Goal: Task Accomplishment & Management: Manage account settings

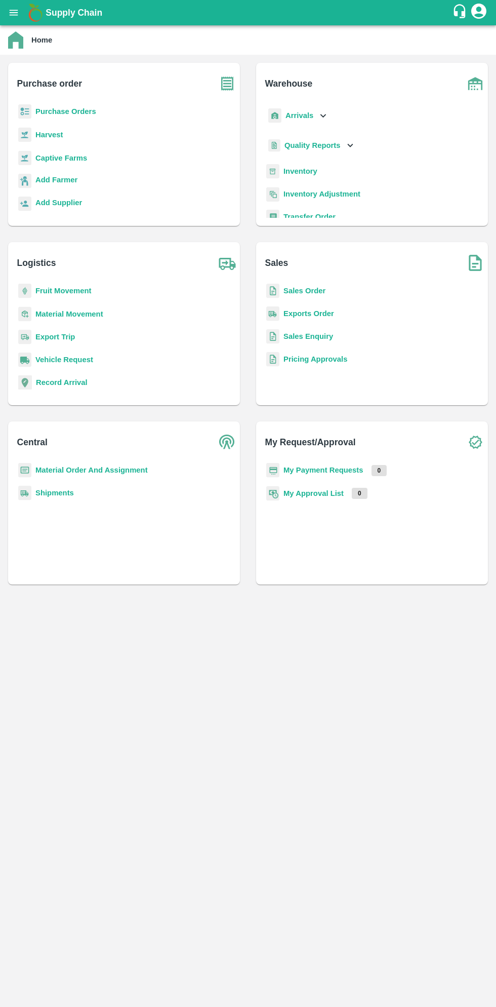
click at [83, 113] on b "Purchase Orders" at bounding box center [65, 111] width 61 height 8
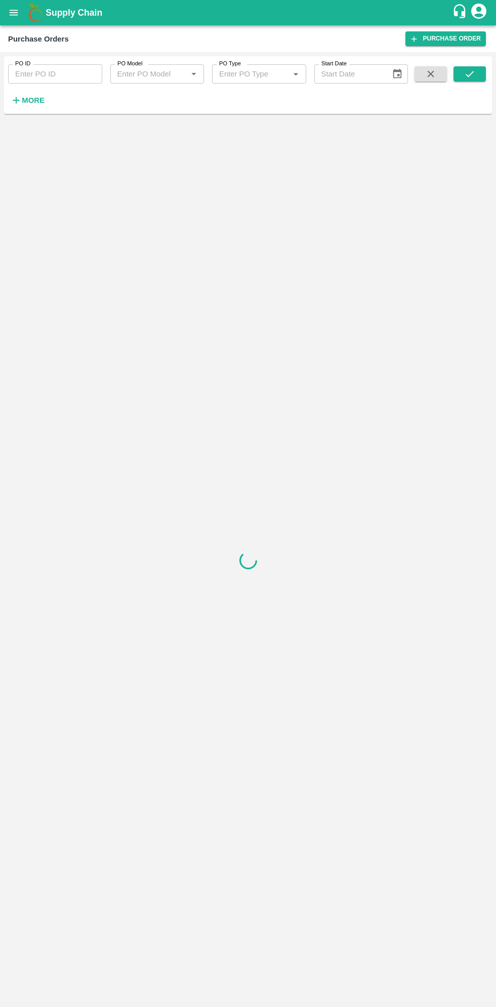
click at [27, 107] on button "More" at bounding box center [27, 100] width 39 height 17
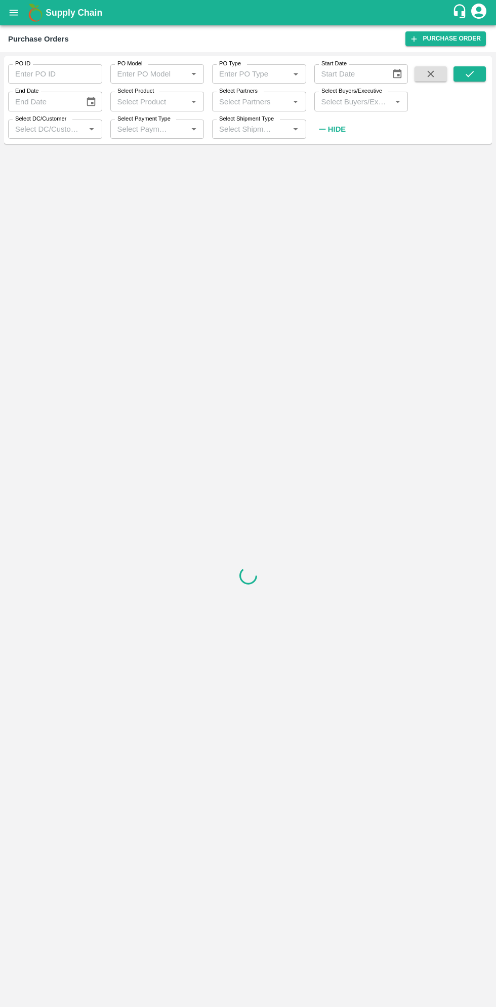
click at [367, 94] on label "Select Buyers/Executive" at bounding box center [352, 91] width 61 height 8
click at [367, 95] on input "Select Buyers/Executive" at bounding box center [352, 101] width 71 height 13
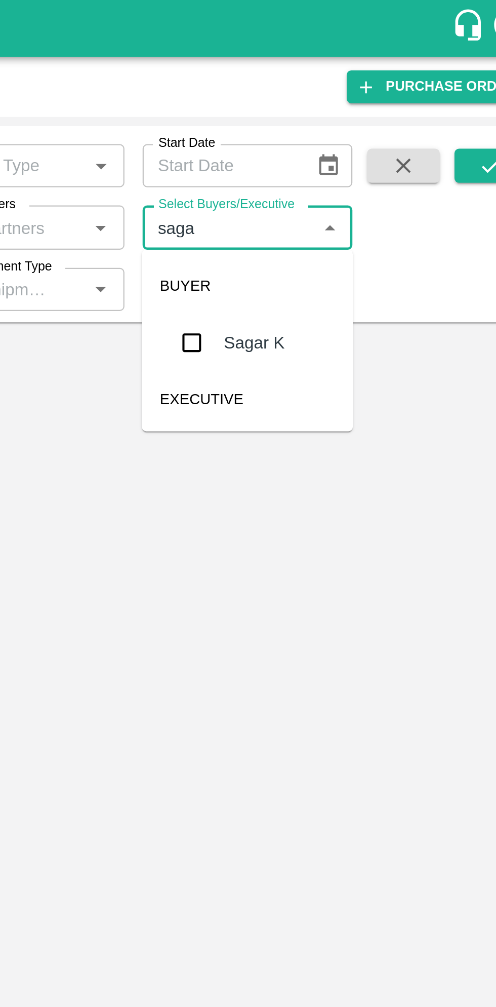
type input "sagar"
click at [344, 163] on input "checkbox" at bounding box center [336, 153] width 20 height 20
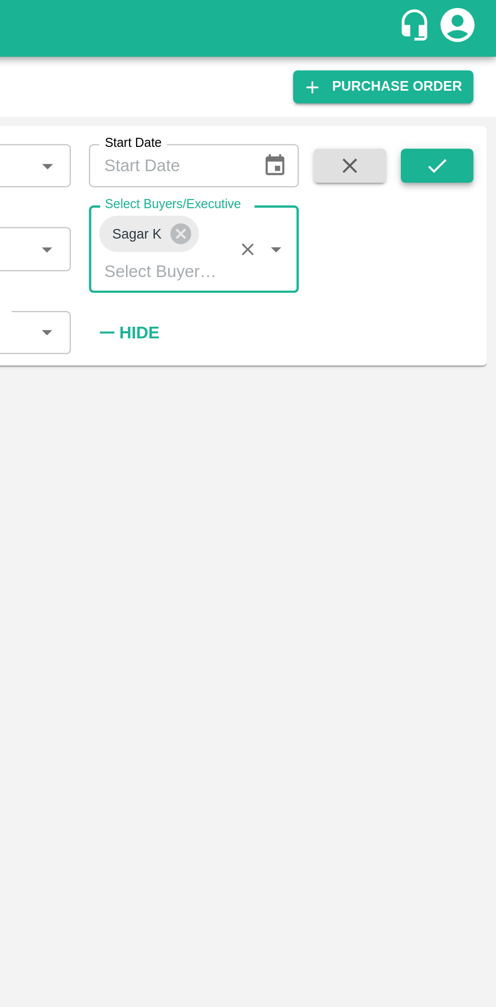
click at [473, 67] on button "submit" at bounding box center [470, 73] width 32 height 15
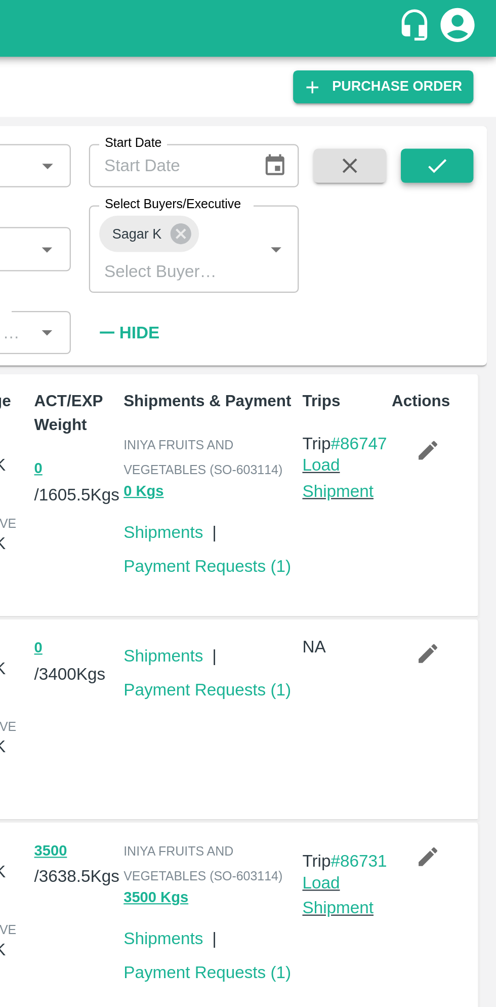
click at [481, 75] on button "submit" at bounding box center [470, 73] width 32 height 15
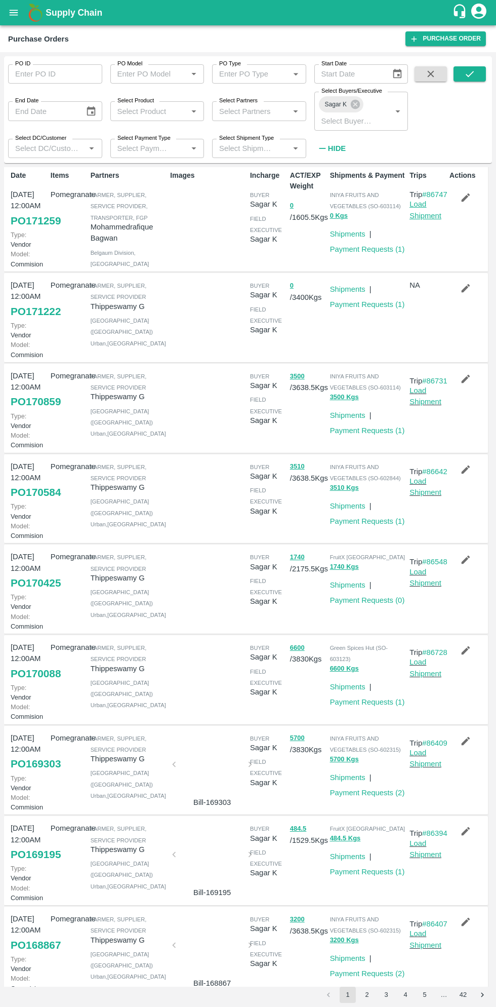
click at [425, 219] on link "Load Shipment" at bounding box center [426, 209] width 32 height 19
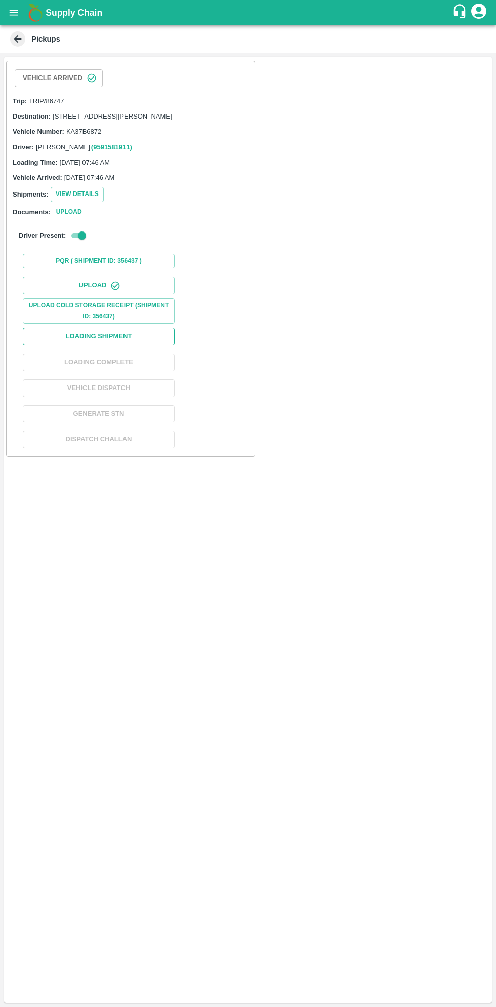
click at [134, 345] on button "Loading Shipment" at bounding box center [99, 337] width 152 height 18
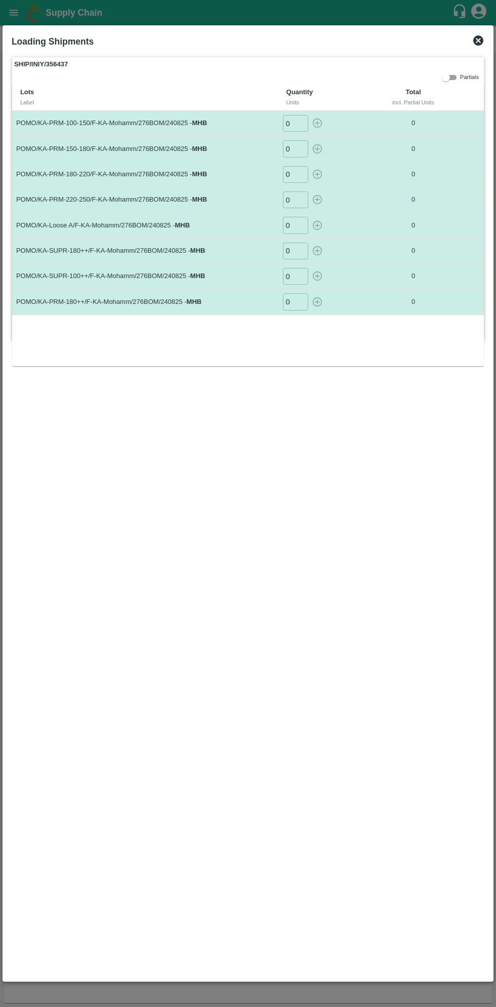
click at [296, 124] on input "0" at bounding box center [295, 123] width 25 height 17
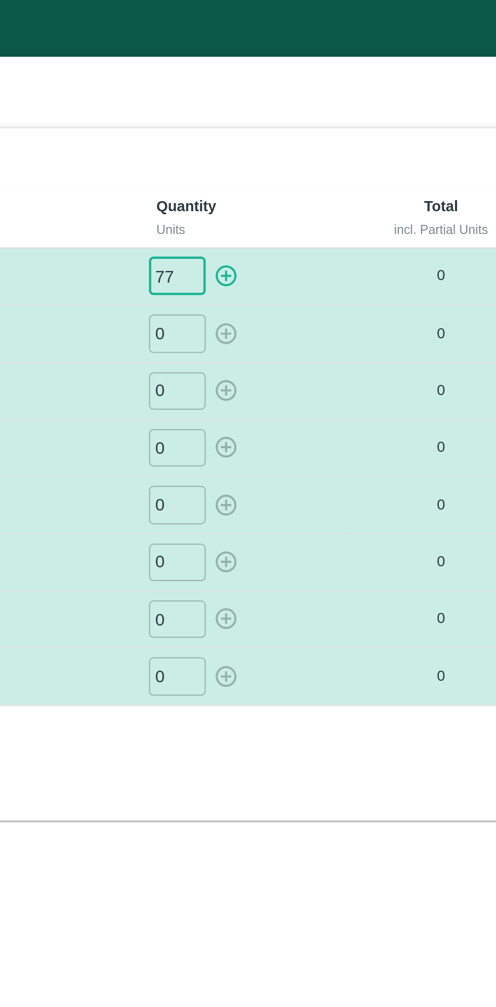
type input "77"
type input "63"
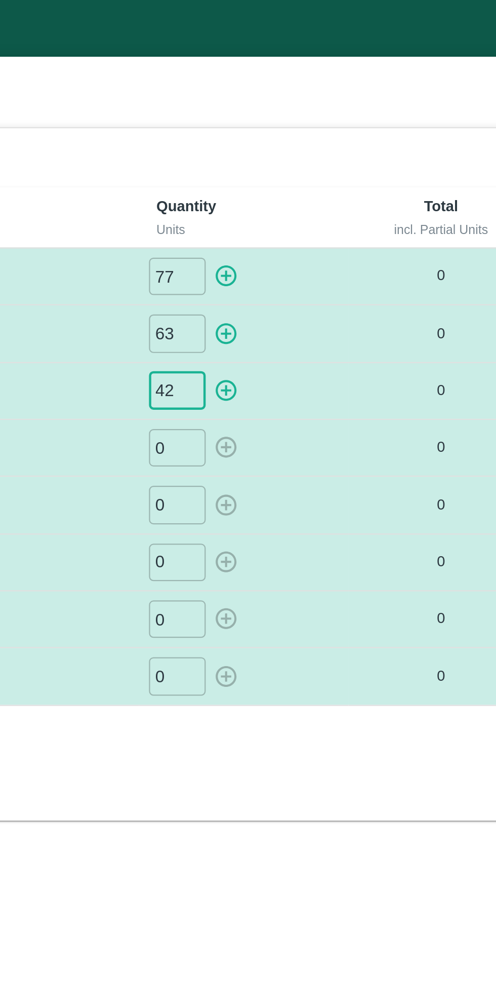
type input "42"
type input "019"
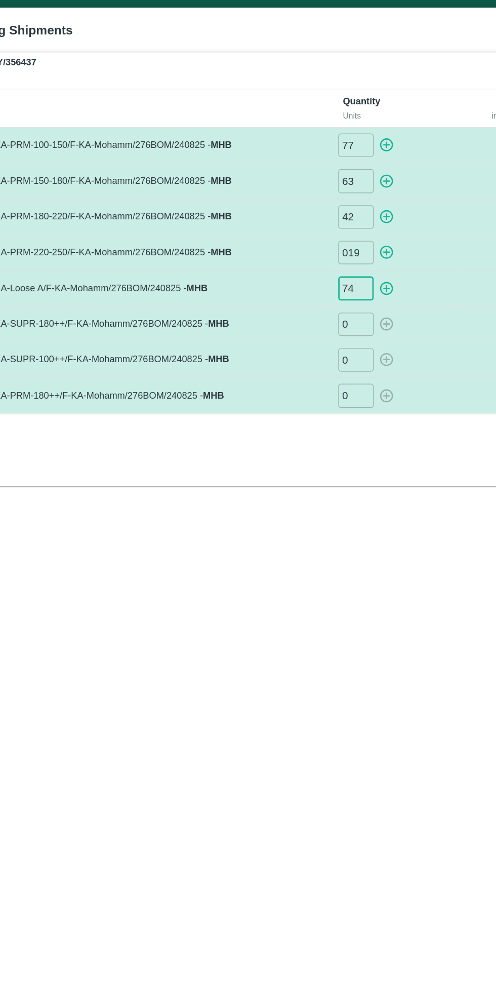
type input "74"
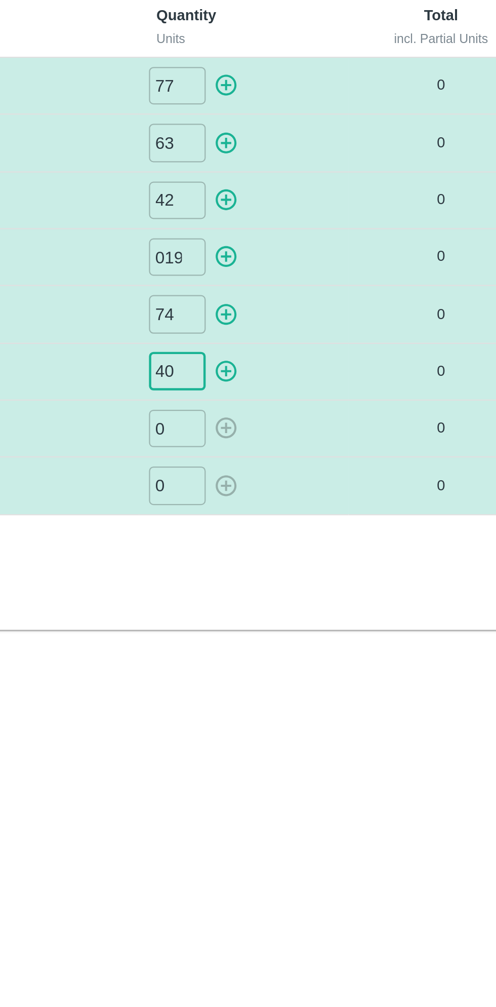
type input "40"
type input "29"
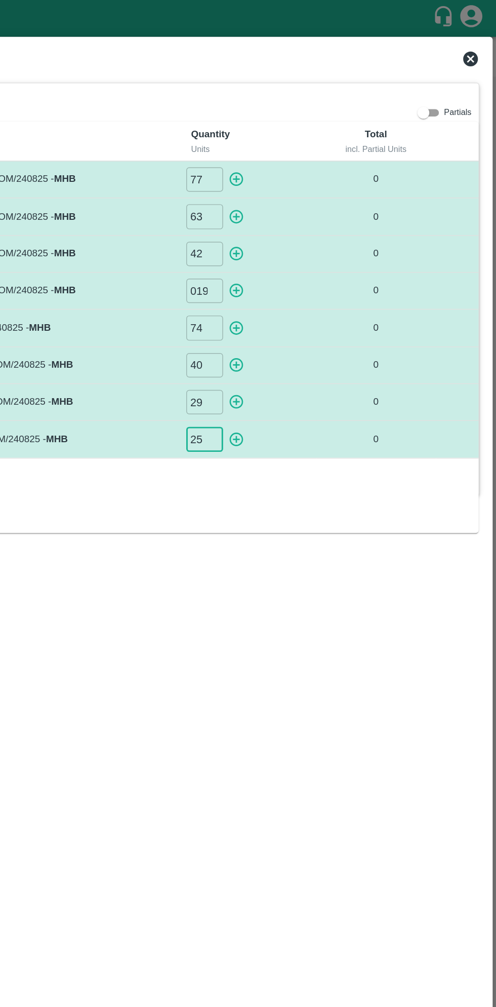
type input "25"
click at [318, 125] on icon "button" at bounding box center [317, 122] width 11 height 11
type input "0"
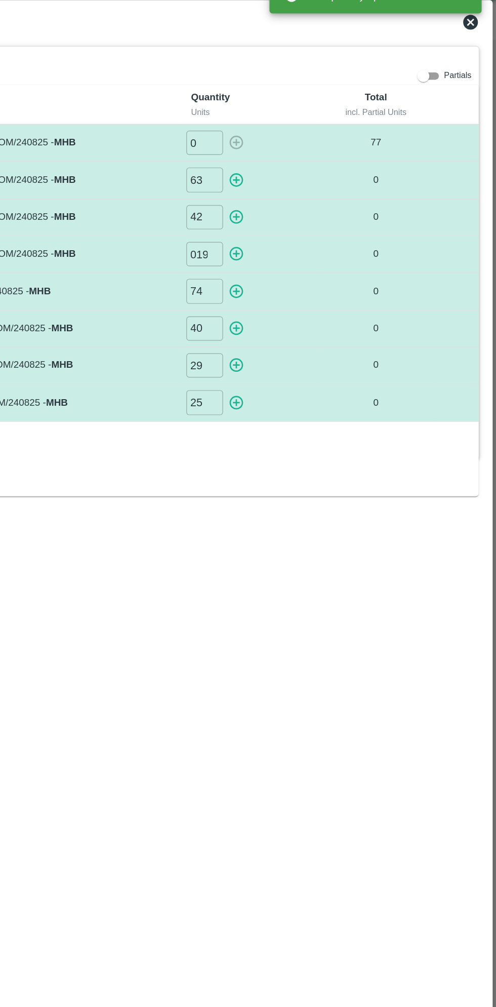
click at [316, 148] on icon "button" at bounding box center [317, 149] width 10 height 10
type input "0"
click at [321, 175] on icon "button" at bounding box center [317, 175] width 10 height 10
type input "0"
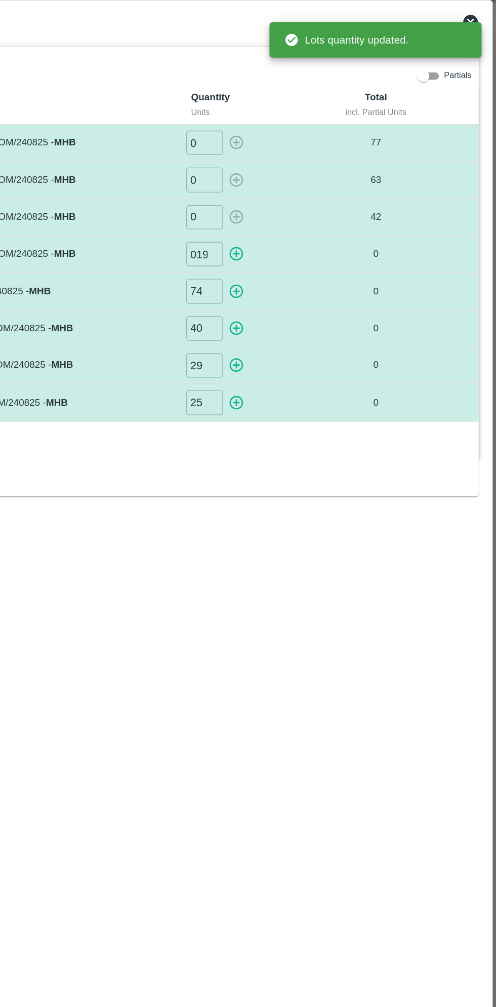
click at [320, 199] on icon "button" at bounding box center [317, 199] width 11 height 11
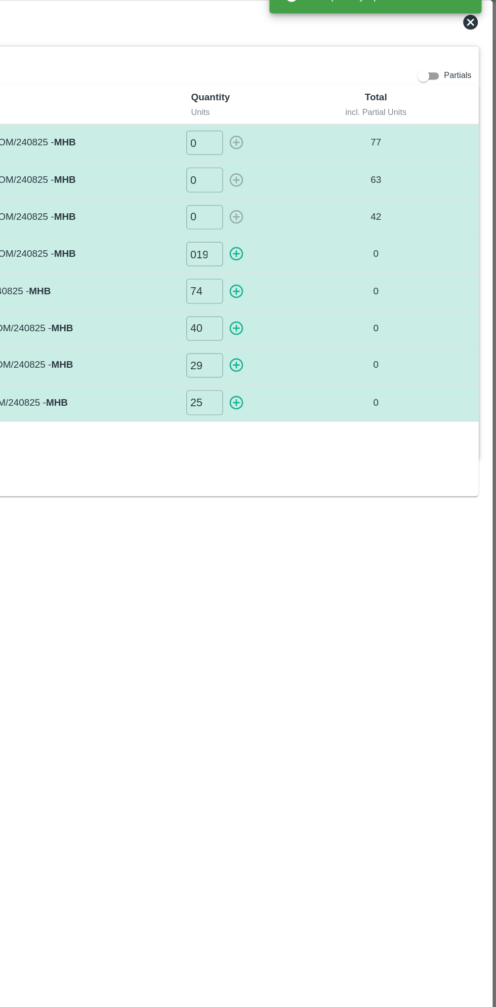
type input "0"
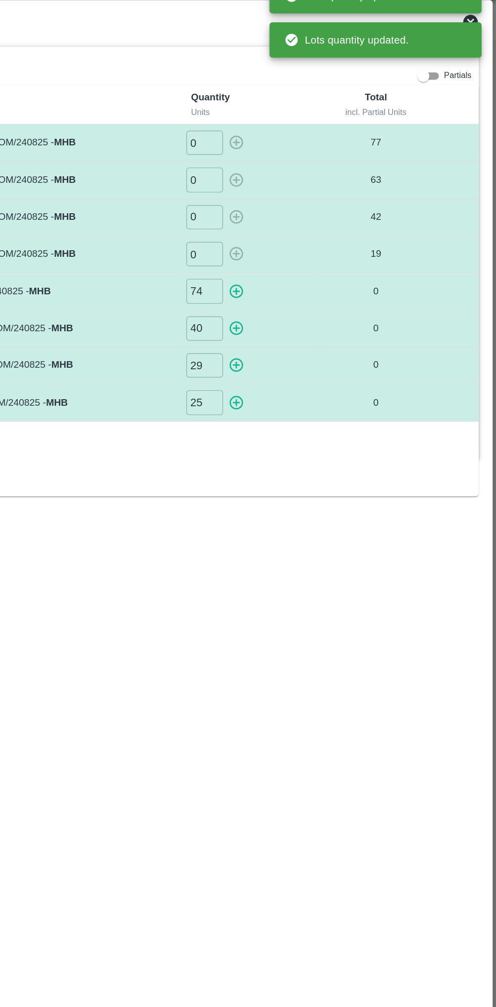
click at [317, 223] on icon "button" at bounding box center [317, 226] width 10 height 10
type input "0"
click at [318, 250] on icon "button" at bounding box center [317, 251] width 10 height 10
type input "0"
click at [318, 275] on icon "button" at bounding box center [317, 276] width 10 height 10
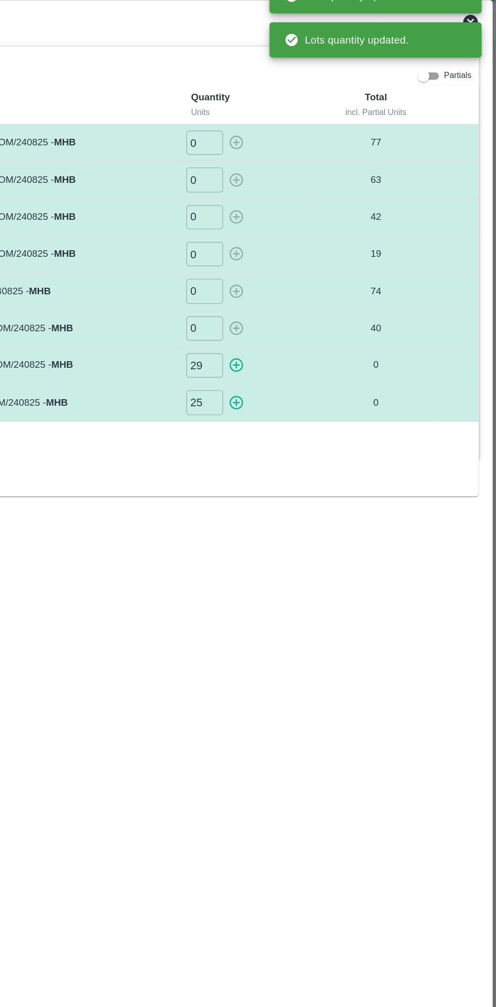
type input "0"
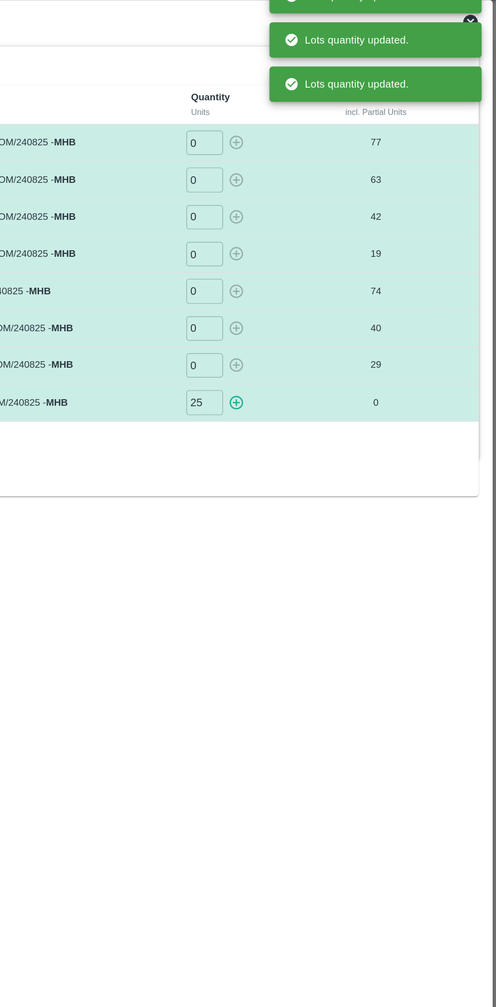
click at [318, 299] on icon "button" at bounding box center [317, 301] width 11 height 11
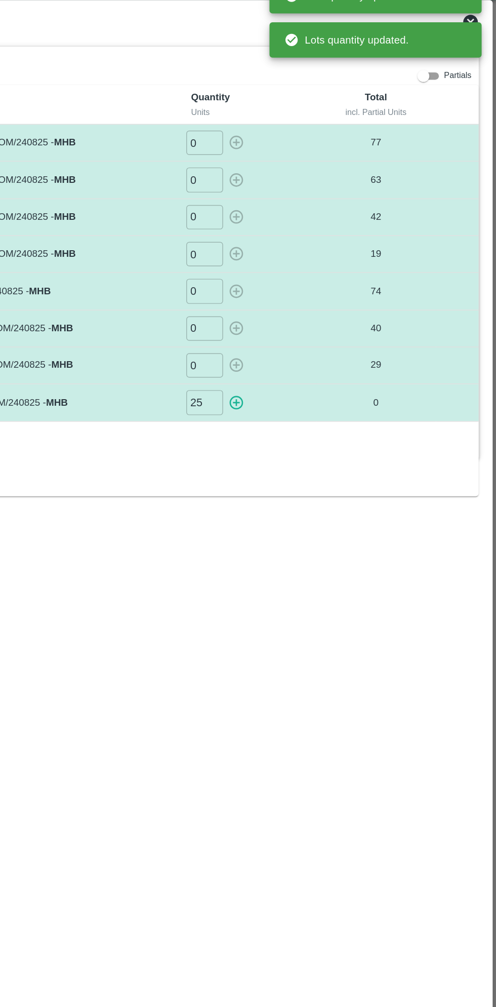
type input "0"
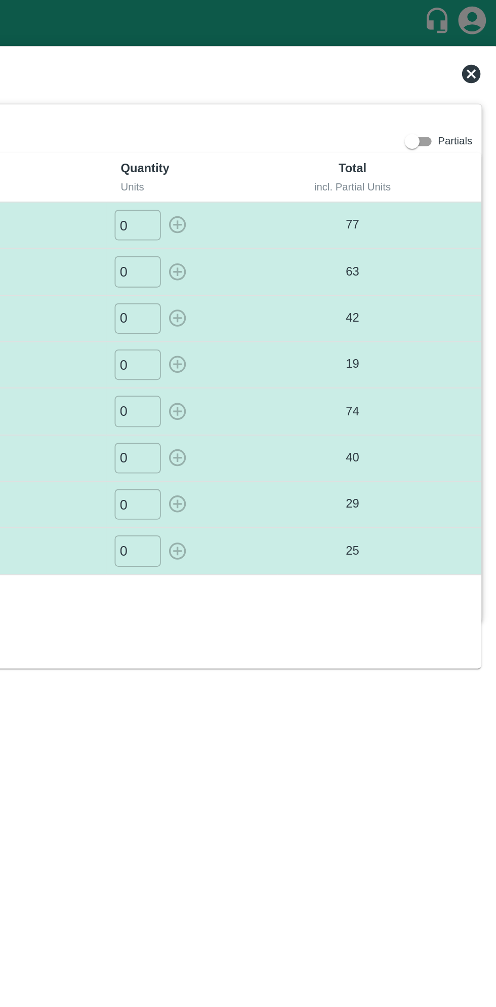
click at [476, 41] on icon at bounding box center [478, 40] width 10 height 10
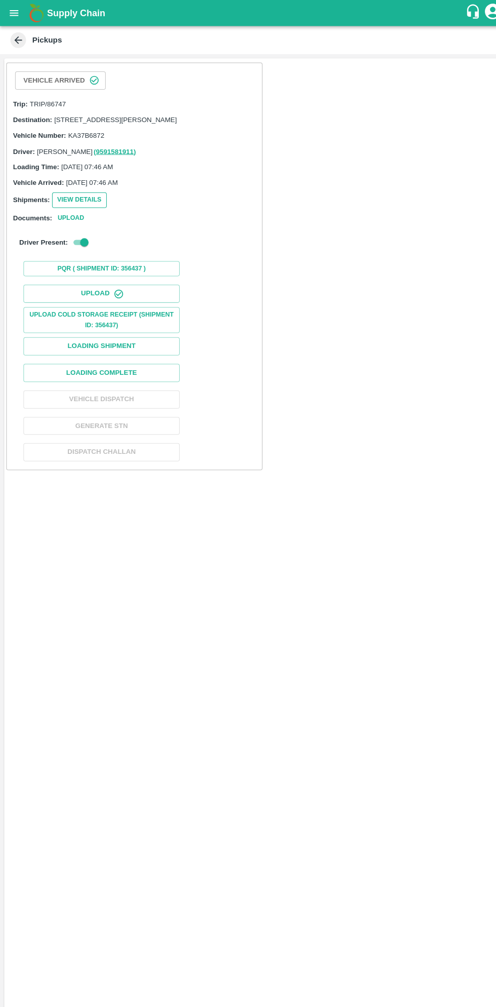
click at [76, 202] on button "View Details" at bounding box center [77, 194] width 53 height 15
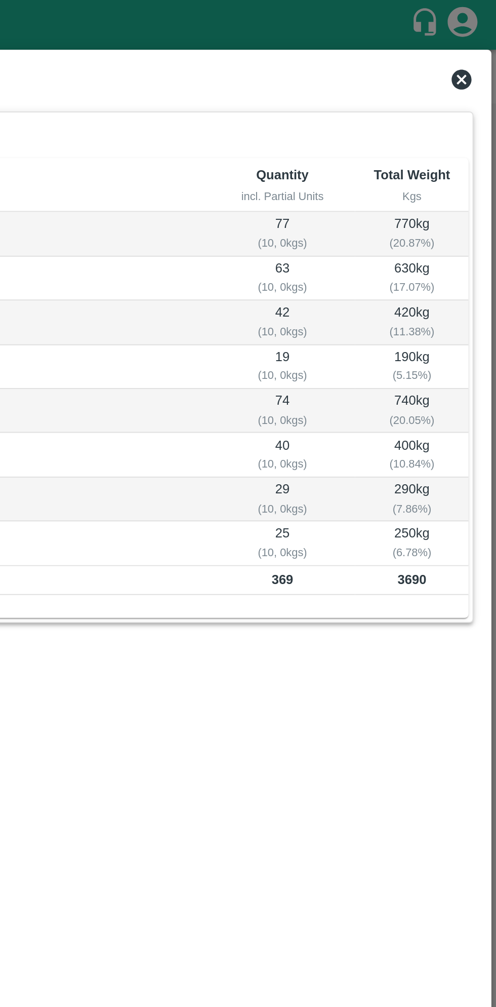
click at [476, 37] on icon at bounding box center [478, 40] width 10 height 10
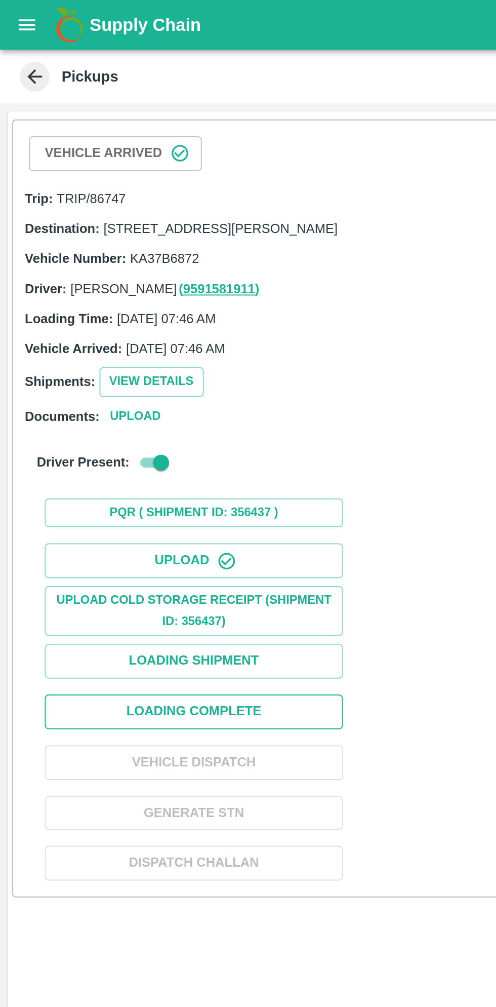
click at [133, 371] on button "Loading Complete" at bounding box center [99, 362] width 152 height 18
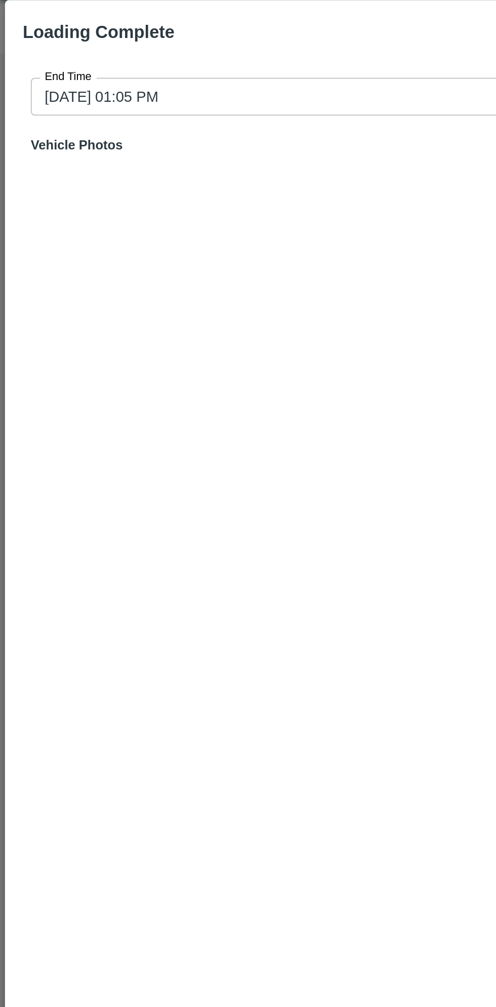
click at [163, 67] on input "26/08/2025 01:05 PM" at bounding box center [245, 74] width 458 height 19
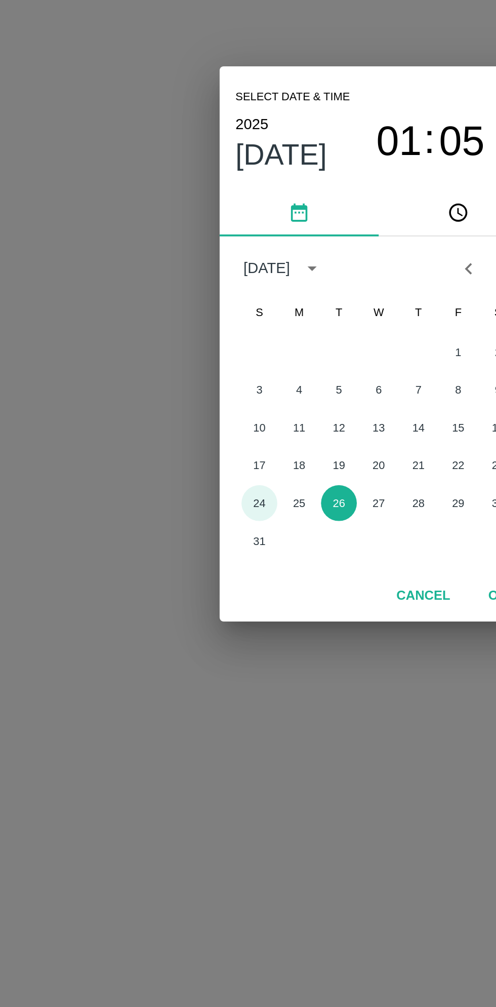
click at [187, 584] on button "24" at bounding box center [187, 584] width 18 height 18
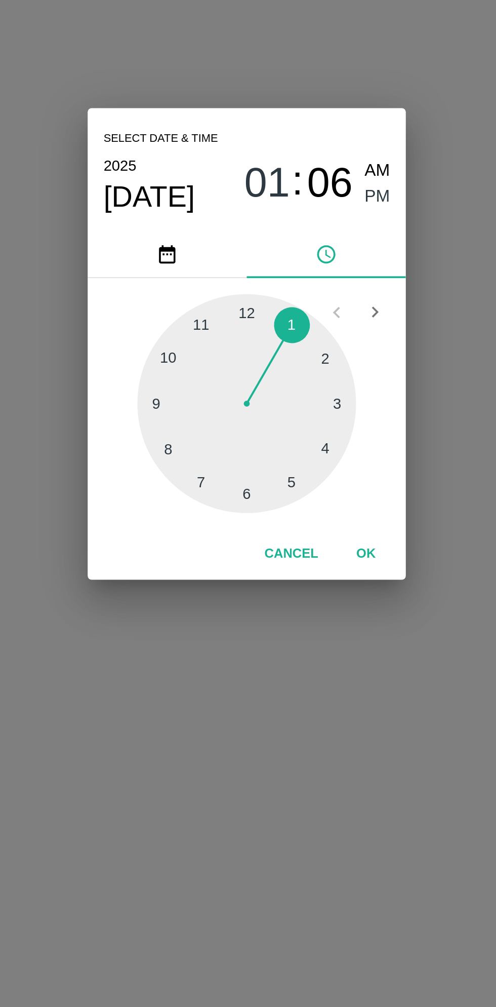
click at [291, 560] on div at bounding box center [247, 533] width 111 height 111
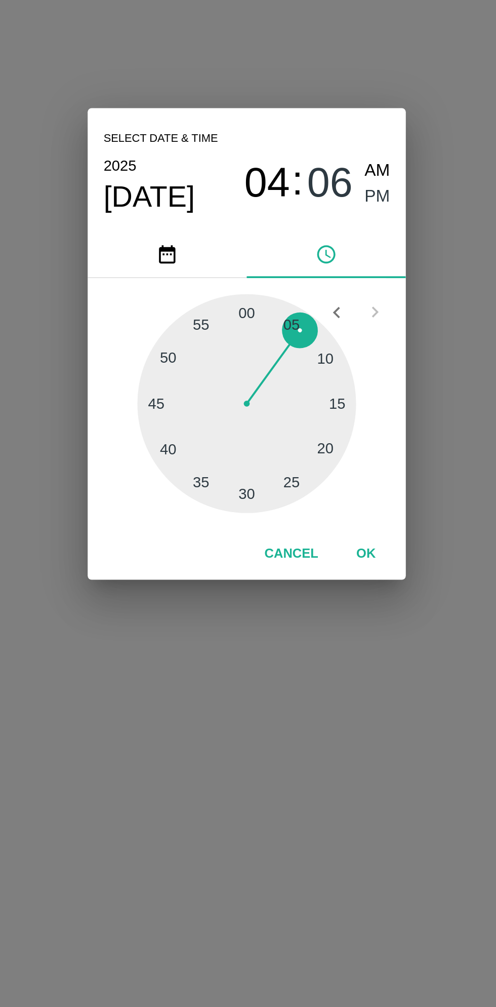
click at [313, 428] on span "PM" at bounding box center [314, 429] width 13 height 14
click at [314, 613] on button "OK" at bounding box center [309, 611] width 32 height 18
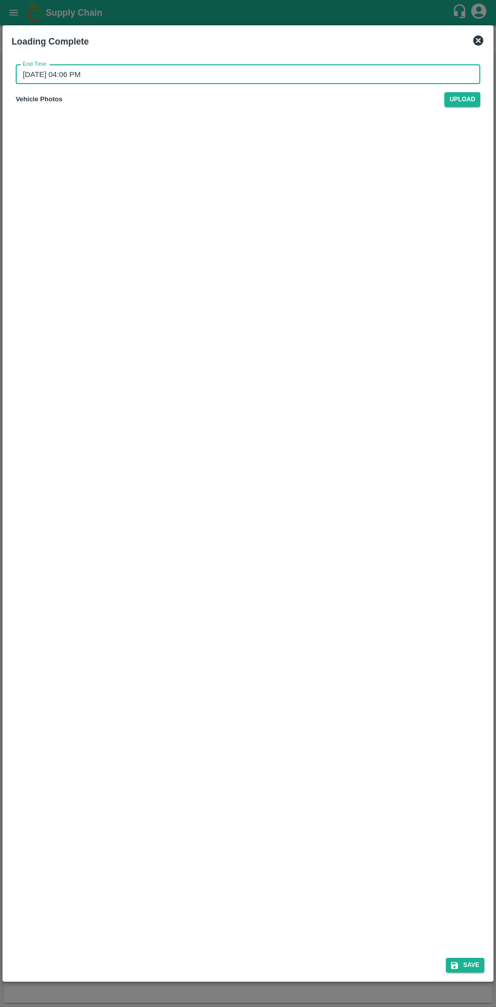
click at [303, 74] on input "26/08/2025 04:06 PM" at bounding box center [245, 74] width 458 height 19
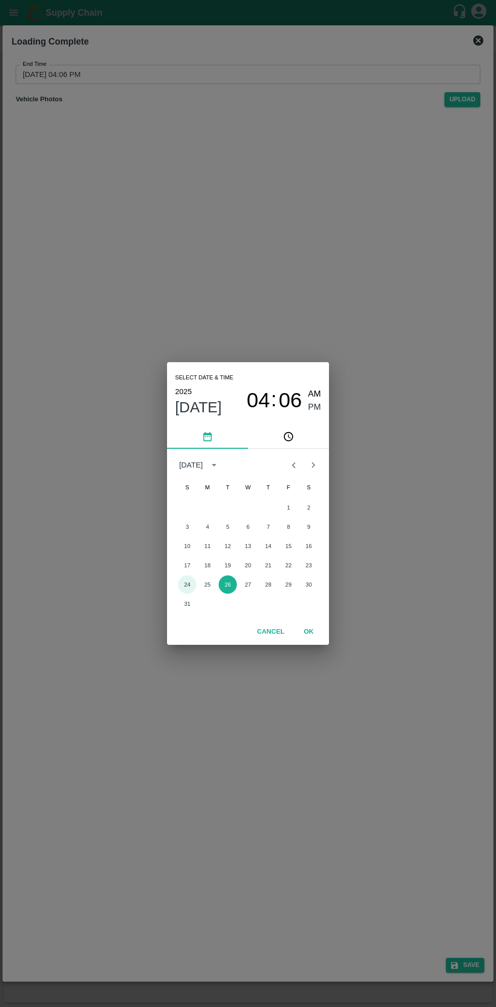
click at [187, 584] on button "24" at bounding box center [187, 584] width 18 height 18
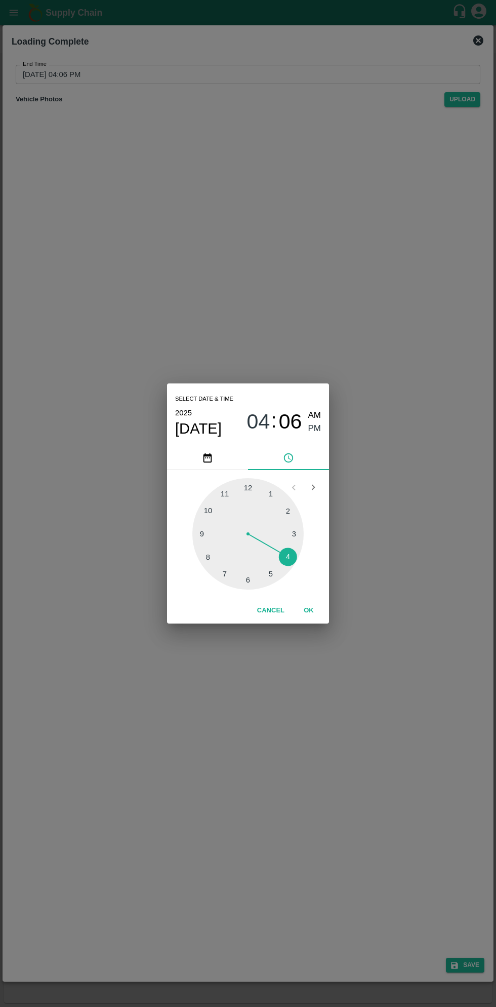
click at [308, 610] on button "OK" at bounding box center [309, 611] width 32 height 18
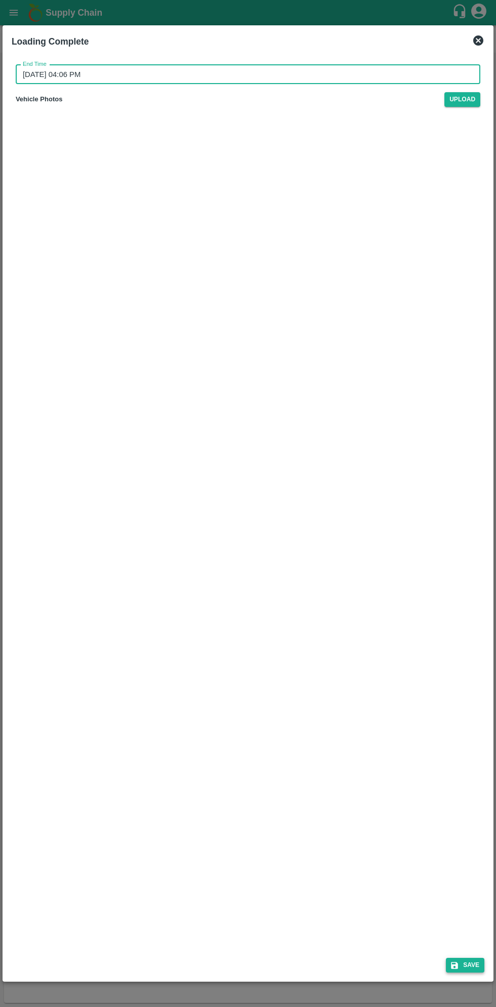
click at [467, 970] on button "Save" at bounding box center [465, 965] width 38 height 15
type input "26/08/2025 01:06 PM"
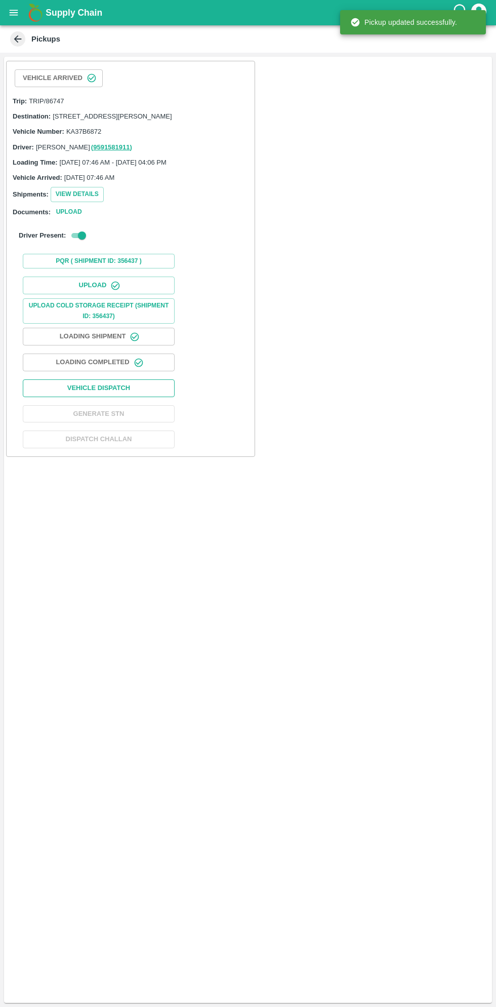
click at [129, 397] on button "Vehicle Dispatch" at bounding box center [99, 388] width 152 height 18
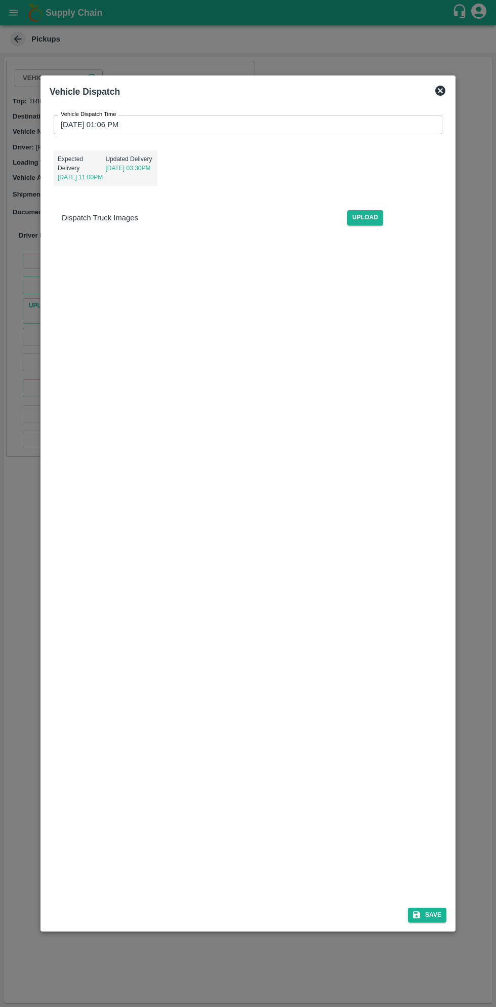
click at [342, 127] on input "26/08/2025 01:06 PM" at bounding box center [245, 124] width 382 height 19
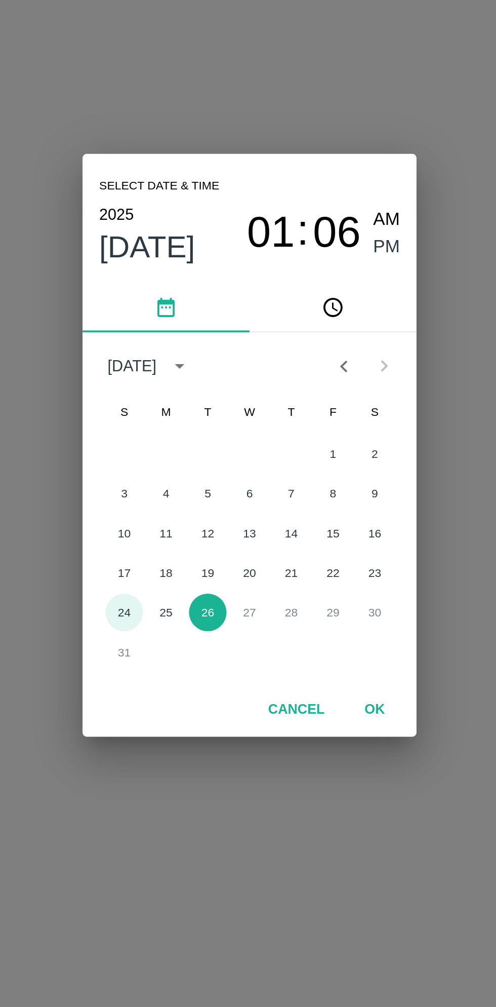
click at [188, 583] on button "24" at bounding box center [187, 584] width 18 height 18
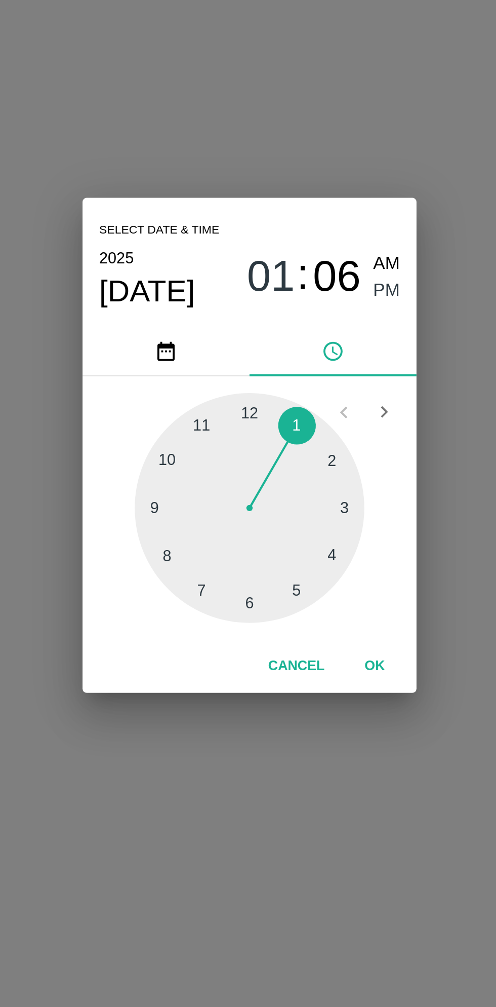
click at [255, 420] on span "01" at bounding box center [258, 422] width 23 height 24
click at [271, 574] on div at bounding box center [247, 533] width 111 height 111
type input "24/08/2025 05:06 PM"
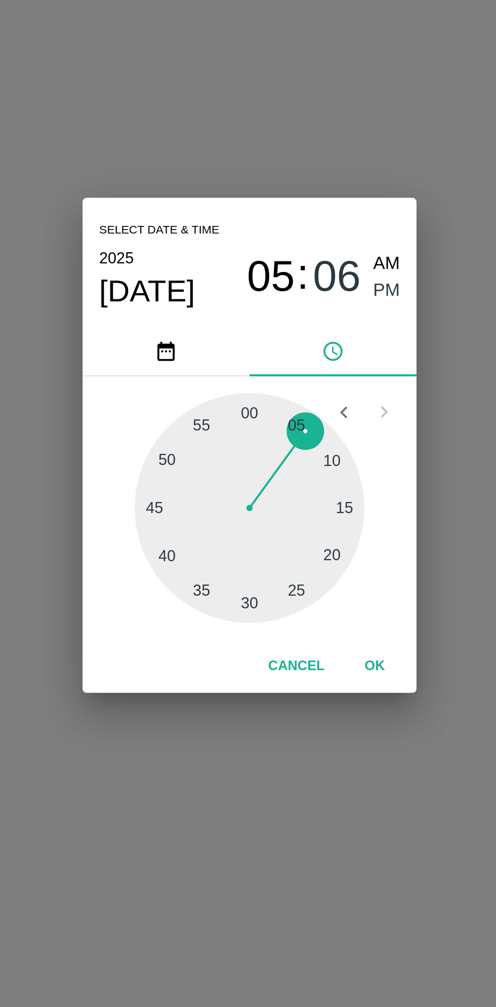
click at [315, 427] on span "PM" at bounding box center [314, 429] width 13 height 14
click at [305, 613] on button "OK" at bounding box center [309, 611] width 32 height 18
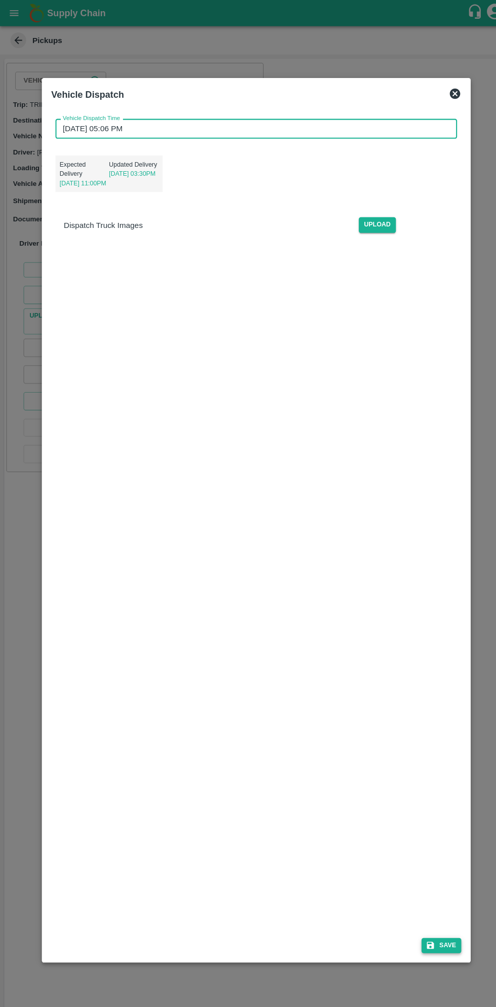
click at [427, 911] on button "Save" at bounding box center [427, 914] width 38 height 15
